Goal: Task Accomplishment & Management: Complete application form

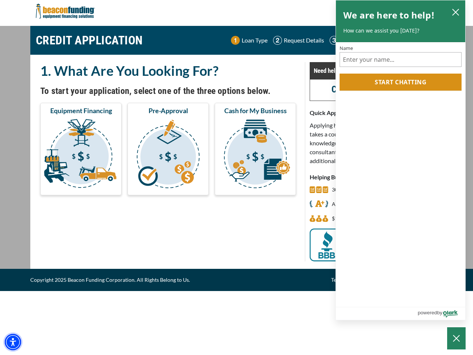
click at [13, 342] on img "Accessibility Menu" at bounding box center [13, 342] width 16 height 16
click at [81, 155] on body "Skip to main content Enable accessibility for low vision Open the accessibility…" at bounding box center [236, 177] width 473 height 355
click at [168, 155] on body "Skip to main content Enable accessibility for low vision Open the accessibility…" at bounding box center [236, 177] width 473 height 355
click at [255, 155] on body "Skip to main content Enable accessibility for low vision Open the accessibility…" at bounding box center [236, 177] width 473 height 355
click at [456, 12] on body "Skip to main content Enable accessibility for low vision Open the accessibility…" at bounding box center [236, 177] width 473 height 355
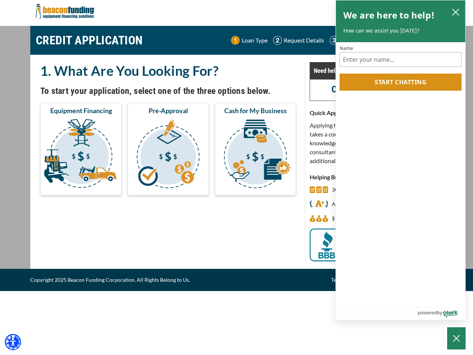
click at [401, 82] on body "Skip to main content Enable accessibility for low vision Open the accessibility…" at bounding box center [236, 177] width 473 height 355
click at [457, 338] on body "Skip to main content Enable accessibility for low vision Open the accessibility…" at bounding box center [236, 177] width 473 height 355
